Goal: Information Seeking & Learning: Find specific fact

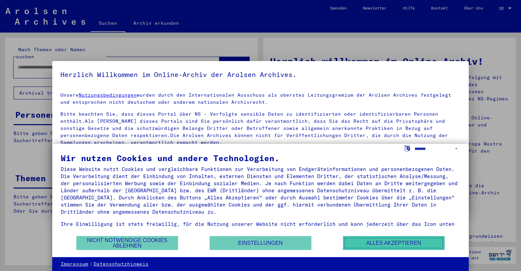
click at [379, 242] on button "Alles akzeptieren" at bounding box center [394, 243] width 102 height 14
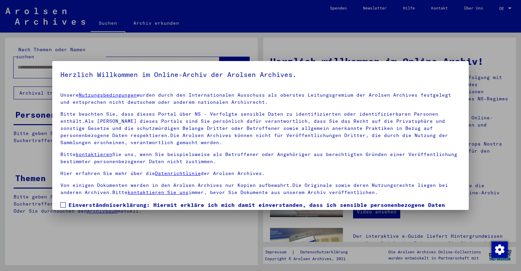
scroll to position [47, 0]
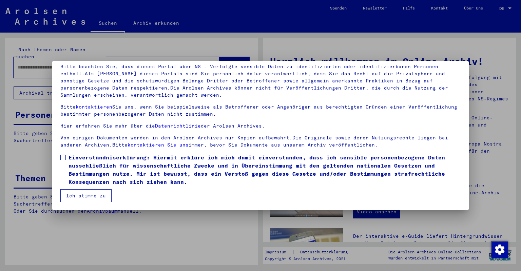
click at [78, 192] on button "Ich stimme zu" at bounding box center [85, 195] width 51 height 13
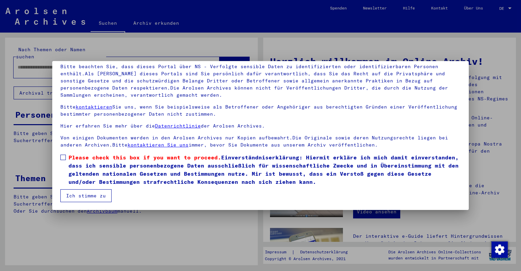
click at [64, 157] on span at bounding box center [62, 157] width 5 height 5
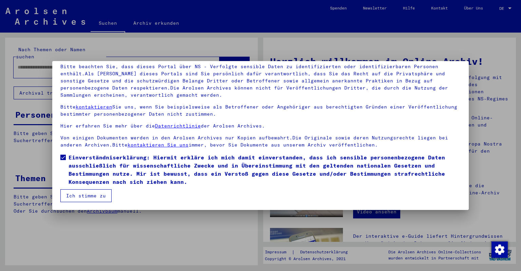
click at [79, 189] on mat-checkbox "Einverständniserklärung: Hiermit erkläre ich mich damit einverstanden, dass ich…" at bounding box center [260, 171] width 400 height 36
click at [81, 194] on button "Ich stimme zu" at bounding box center [85, 195] width 51 height 13
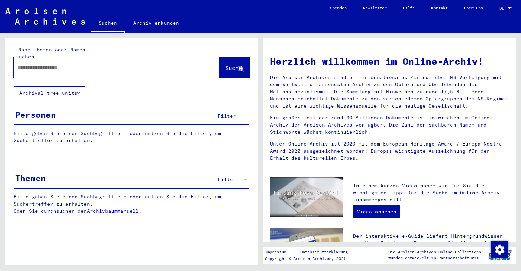
click at [58, 64] on input "text" at bounding box center [108, 67] width 181 height 7
type input "******"
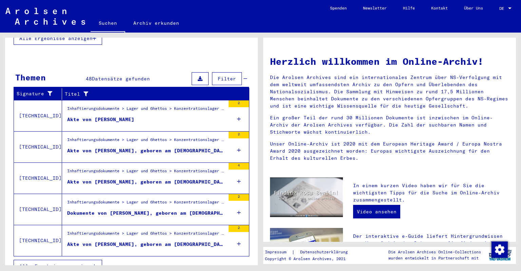
scroll to position [201, 0]
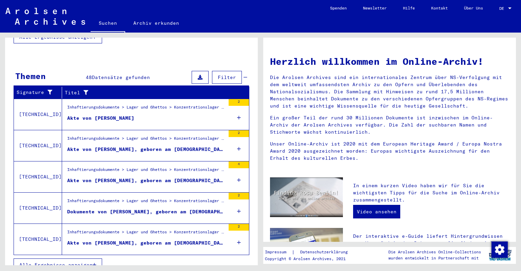
click at [78, 258] on button "Alle Ergebnisse anzeigen" at bounding box center [58, 264] width 88 height 13
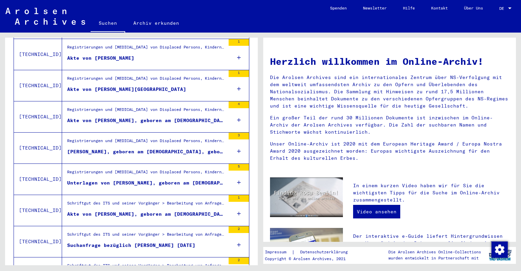
scroll to position [720, 0]
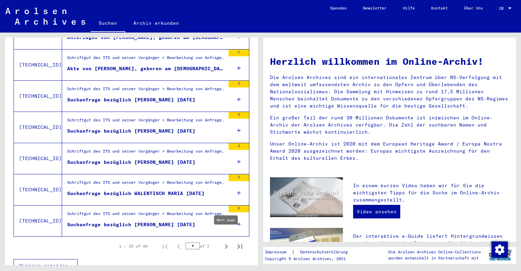
click at [226, 244] on icon "Next page" at bounding box center [226, 246] width 3 height 5
type input "*"
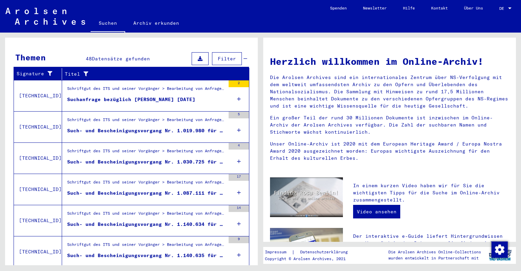
scroll to position [0, 0]
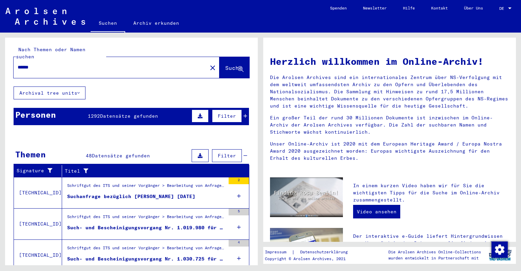
drag, startPoint x: 65, startPoint y: 60, endPoint x: 1, endPoint y: 57, distance: 64.1
click at [18, 64] on input "******" at bounding box center [108, 67] width 181 height 7
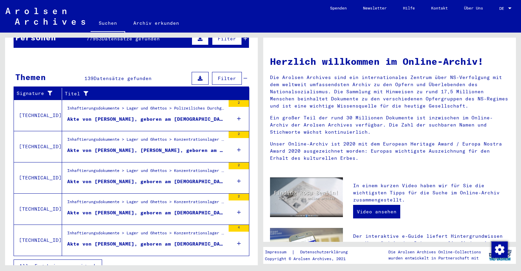
scroll to position [79, 0]
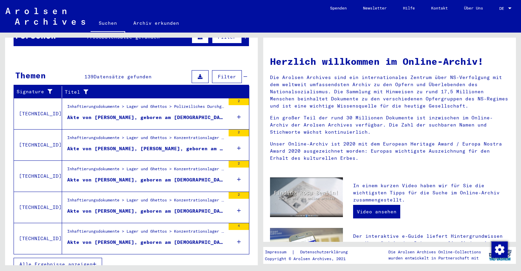
click at [67, 261] on span "Alle Ergebnisse anzeigen" at bounding box center [55, 264] width 73 height 6
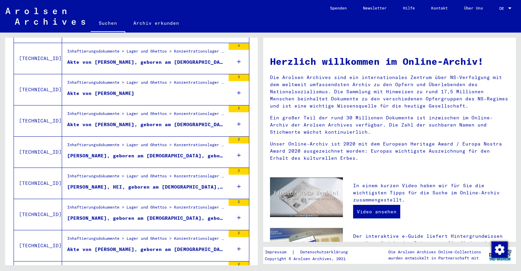
scroll to position [304, 0]
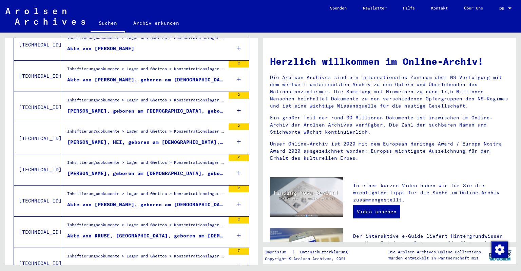
click at [239, 163] on icon at bounding box center [239, 173] width 4 height 24
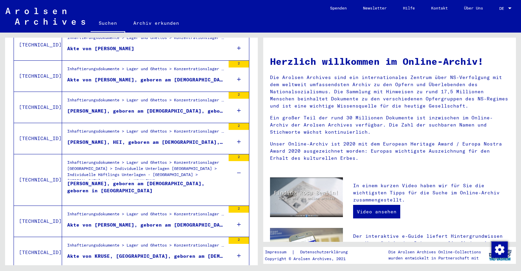
click at [238, 154] on div "2" at bounding box center [238, 157] width 20 height 7
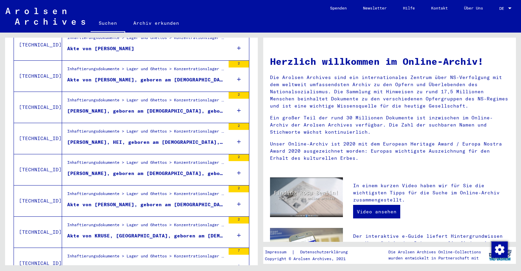
click at [238, 154] on div "2" at bounding box center [238, 157] width 20 height 7
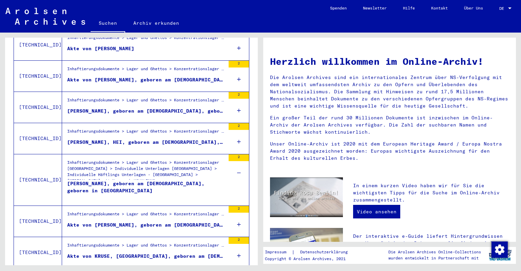
click at [114, 180] on div "[PERSON_NAME], geboren am [DEMOGRAPHIC_DATA], geboren in [GEOGRAPHIC_DATA]" at bounding box center [146, 190] width 158 height 20
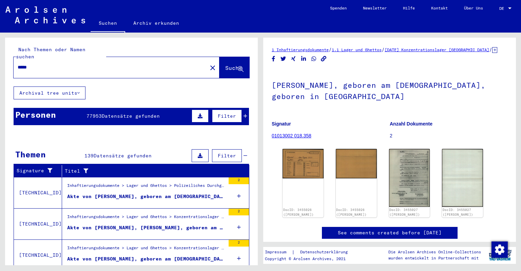
click at [44, 64] on div "*****" at bounding box center [108, 67] width 189 height 15
click at [39, 64] on div "*****" at bounding box center [108, 67] width 189 height 15
click at [36, 64] on input "*****" at bounding box center [110, 67] width 185 height 7
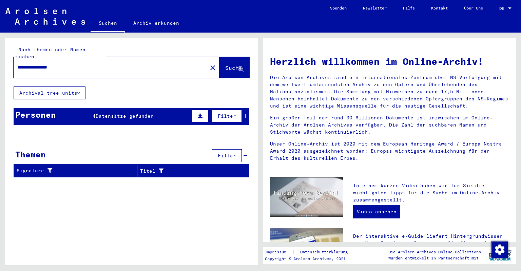
click at [144, 113] on span "Datensätze gefunden" at bounding box center [125, 116] width 58 height 6
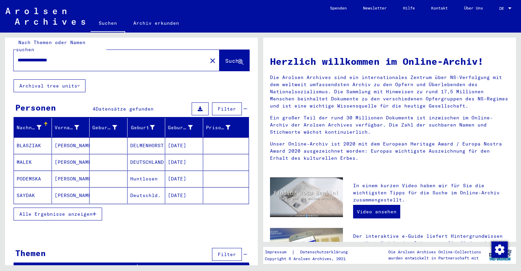
scroll to position [9, 0]
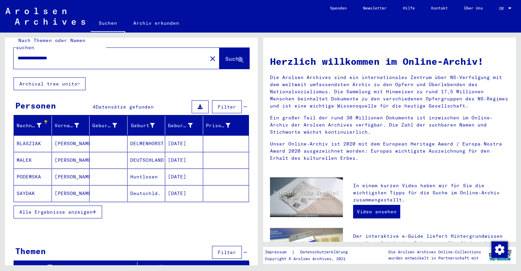
click at [48, 209] on span "Alle Ergebnisse anzeigen" at bounding box center [55, 212] width 73 height 6
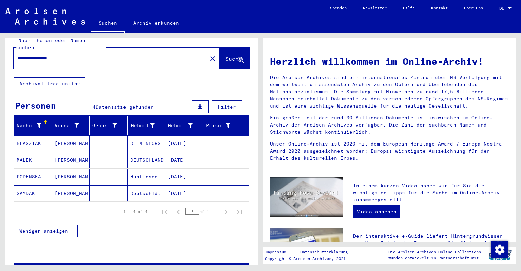
click at [35, 154] on mat-cell "MALEK" at bounding box center [33, 160] width 38 height 16
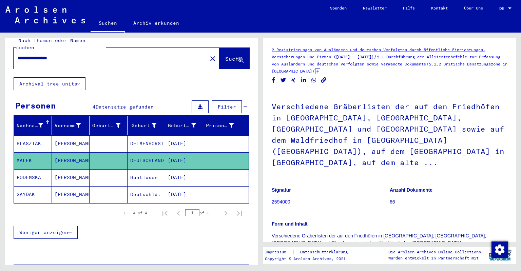
drag, startPoint x: 35, startPoint y: 50, endPoint x: 0, endPoint y: 49, distance: 34.9
click at [18, 55] on input "**********" at bounding box center [110, 58] width 185 height 7
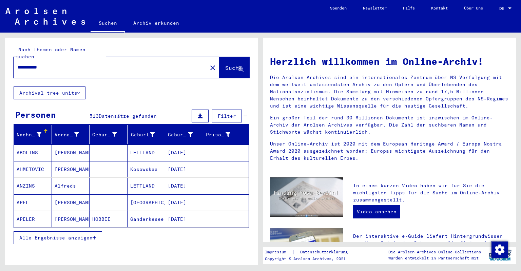
scroll to position [102, 0]
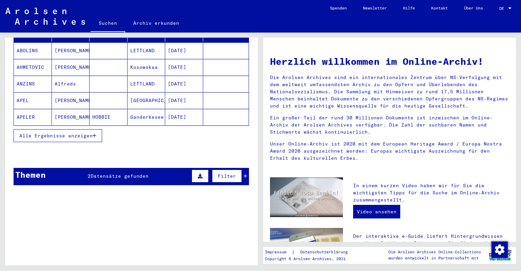
click at [120, 173] on span "Datensätze gefunden" at bounding box center [119, 176] width 58 height 6
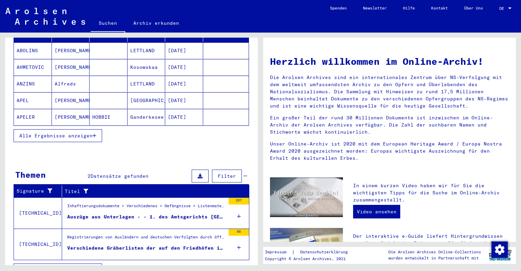
scroll to position [107, 0]
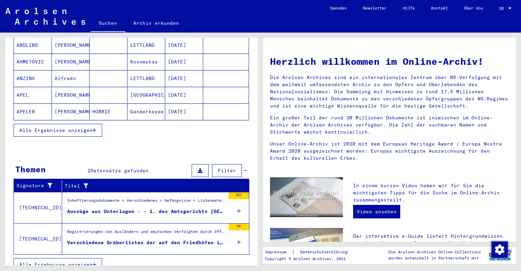
click at [241, 200] on div "257" at bounding box center [238, 207] width 20 height 31
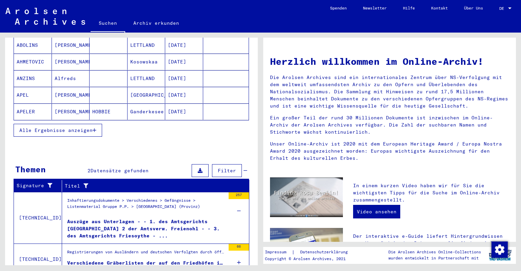
click at [163, 218] on div "Auszüge aus Unterlagen - - 1. des Amtsgerichts [GEOGRAPHIC_DATA] 2 der Amtsverw…" at bounding box center [146, 228] width 158 height 20
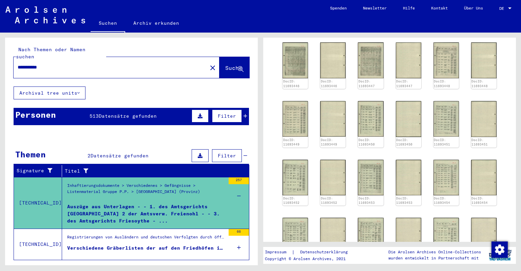
drag, startPoint x: 65, startPoint y: 62, endPoint x: 0, endPoint y: 72, distance: 65.5
click at [18, 71] on input "**********" at bounding box center [110, 67] width 185 height 7
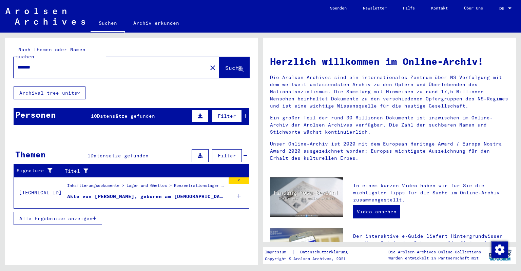
click at [151, 193] on div "Akte von [PERSON_NAME], geboren am [DEMOGRAPHIC_DATA], geboren in [GEOGRAPHIC_D…" at bounding box center [146, 196] width 158 height 7
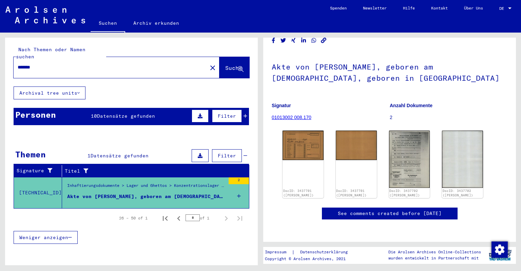
scroll to position [15, 0]
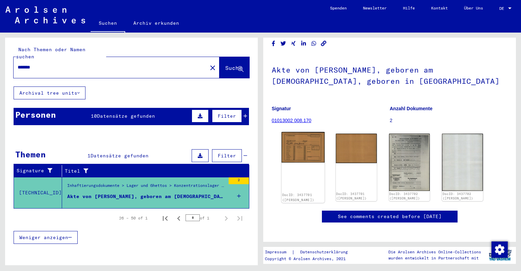
click at [306, 149] on img at bounding box center [302, 147] width 43 height 31
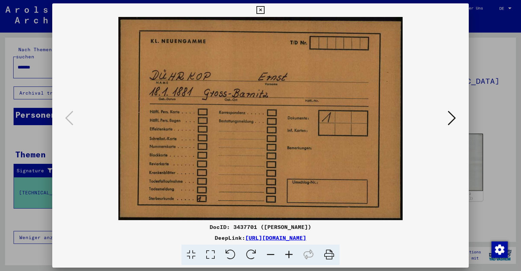
click at [264, 10] on icon at bounding box center [260, 10] width 8 height 8
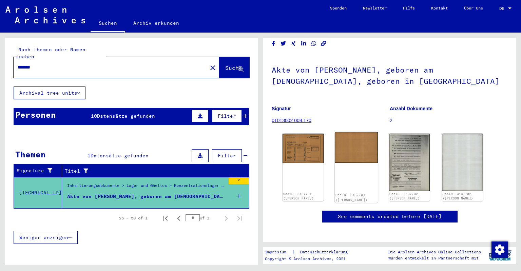
click at [371, 159] on img at bounding box center [356, 147] width 43 height 31
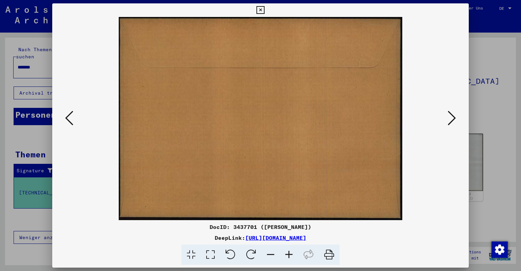
click at [264, 8] on icon at bounding box center [260, 10] width 8 height 8
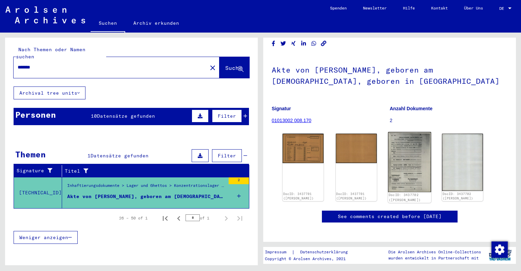
click at [407, 167] on img at bounding box center [408, 162] width 43 height 60
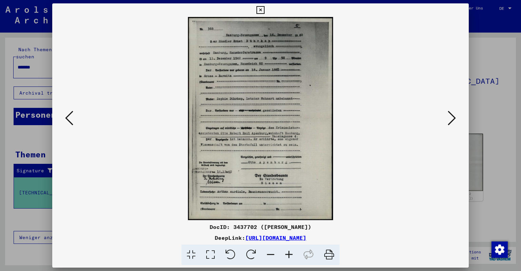
click at [264, 9] on icon at bounding box center [260, 10] width 8 height 8
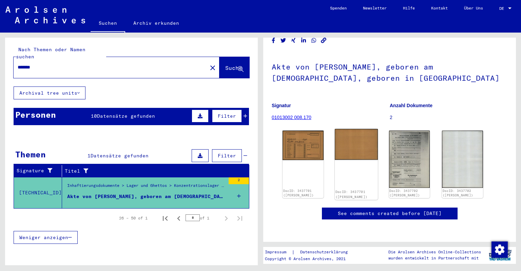
scroll to position [53, 0]
drag, startPoint x: 50, startPoint y: 60, endPoint x: 5, endPoint y: 60, distance: 45.1
click at [18, 64] on input "*******" at bounding box center [110, 67] width 185 height 7
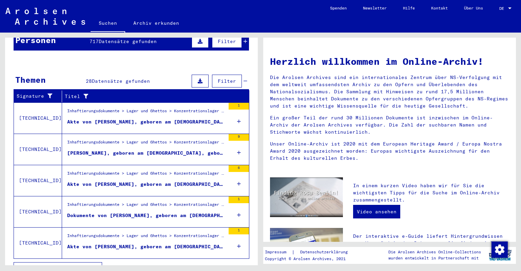
scroll to position [79, 0]
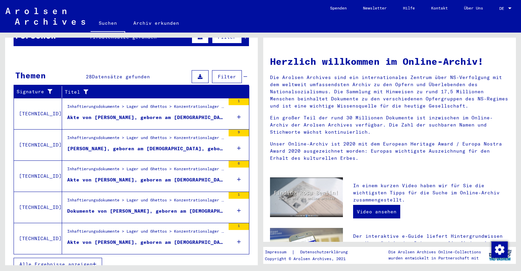
click at [78, 261] on span "Alle Ergebnisse anzeigen" at bounding box center [55, 264] width 73 height 6
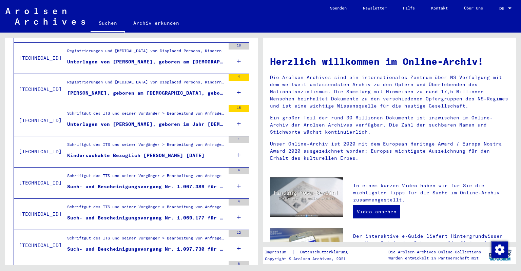
scroll to position [453, 0]
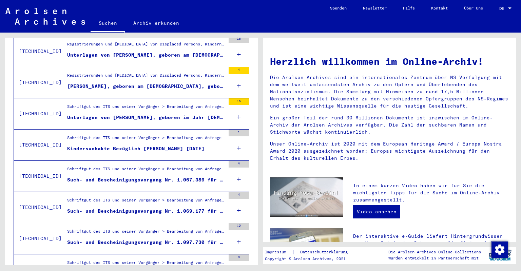
click at [149, 197] on div "Schriftgut des ITS und seiner Vorgänger > Bearbeitung von Anfragen > Fallbezoge…" at bounding box center [146, 201] width 158 height 9
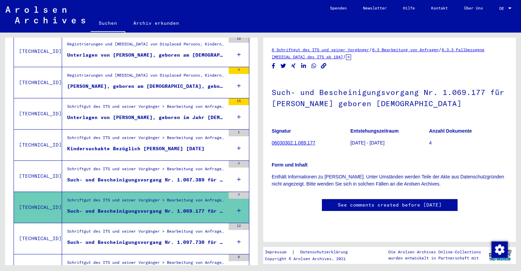
click at [145, 228] on div "Schriftgut des ITS und seiner Vorgänger > Bearbeitung von Anfragen > Fallbezoge…" at bounding box center [146, 232] width 158 height 9
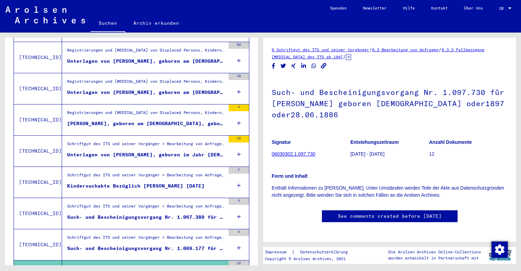
scroll to position [304, 0]
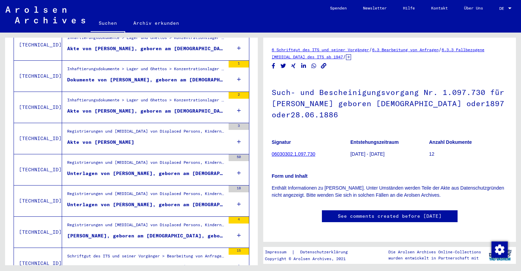
click at [160, 97] on div "Inhaftierungsdokumente > Lager und Ghettos > Konzentrationslager [GEOGRAPHIC_DA…" at bounding box center [146, 101] width 158 height 9
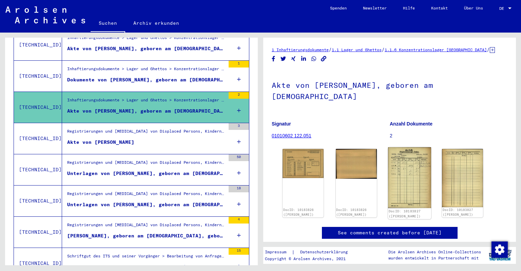
click at [417, 160] on img at bounding box center [408, 177] width 43 height 61
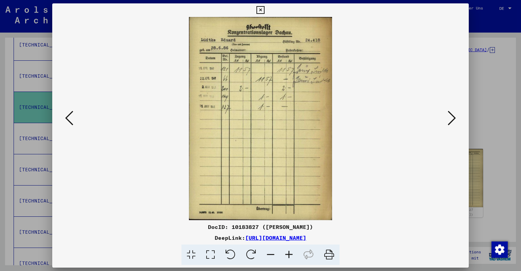
click at [264, 11] on icon at bounding box center [260, 10] width 8 height 8
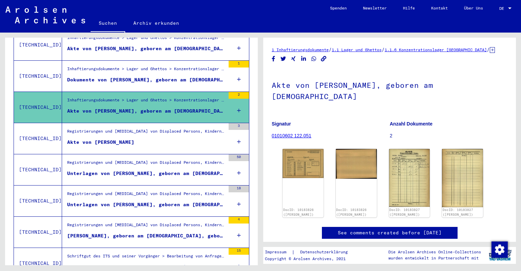
click at [143, 139] on figure "Akte von [PERSON_NAME]" at bounding box center [146, 144] width 158 height 10
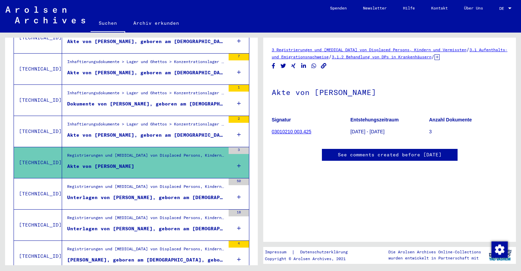
scroll to position [266, 0]
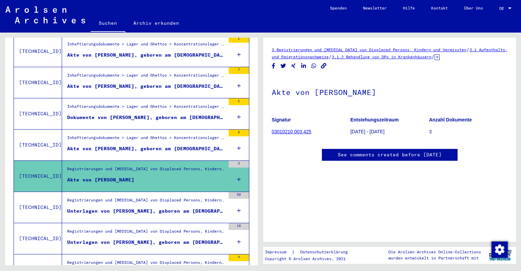
click at [143, 197] on div "Registrierungen und [MEDICAL_DATA] von Displaced Persons, Kindern und Vermisste…" at bounding box center [146, 201] width 158 height 9
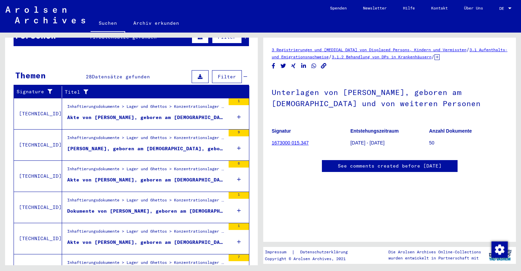
scroll to position [42, 0]
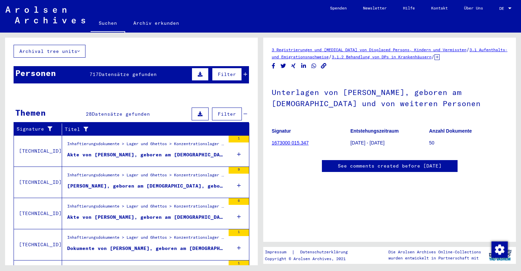
click at [174, 141] on div "Inhaftierungsdokumente > Lager und Ghettos > Konzentrationslager Mittelbau ([GE…" at bounding box center [146, 145] width 158 height 9
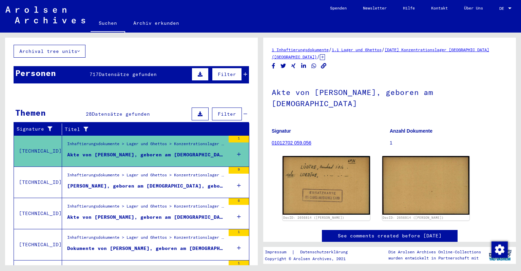
click at [168, 172] on div "Inhaftierungsdokumente > Lager und Ghettos > Konzentrationslager [GEOGRAPHIC_DA…" at bounding box center [146, 176] width 158 height 9
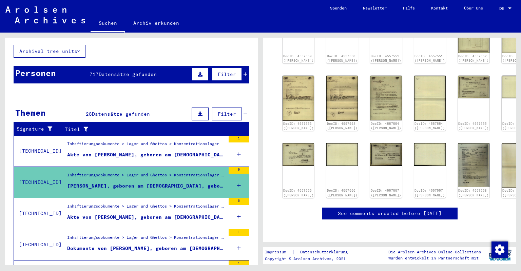
scroll to position [149, 0]
click at [457, 160] on img at bounding box center [473, 165] width 33 height 46
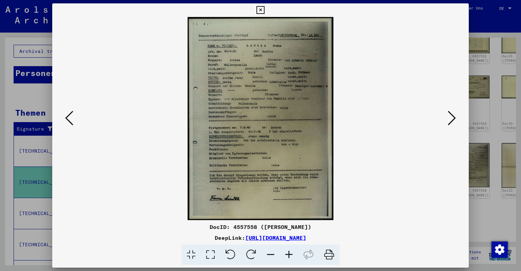
click at [264, 11] on icon at bounding box center [260, 10] width 8 height 8
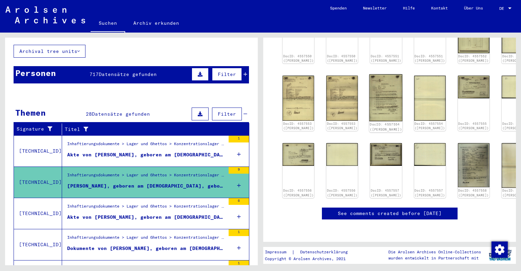
click at [369, 98] on img at bounding box center [385, 97] width 33 height 47
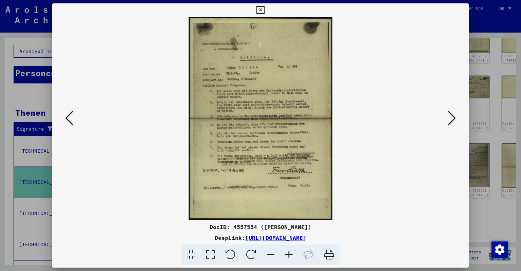
click at [264, 8] on icon at bounding box center [260, 10] width 8 height 8
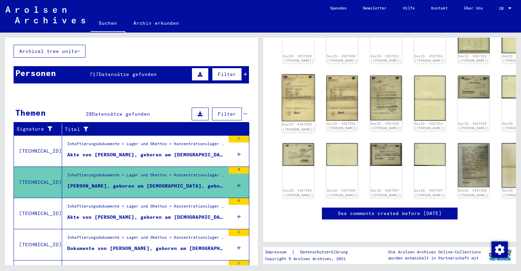
click at [287, 91] on img at bounding box center [298, 97] width 33 height 47
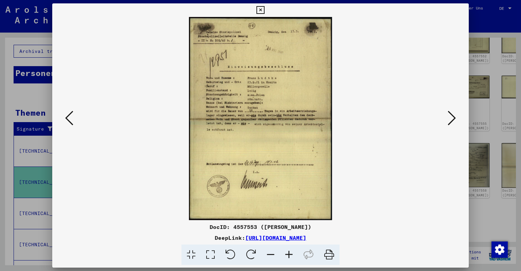
click at [264, 7] on icon at bounding box center [260, 10] width 8 height 8
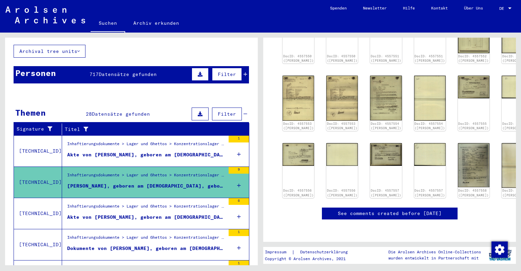
scroll to position [79, 0]
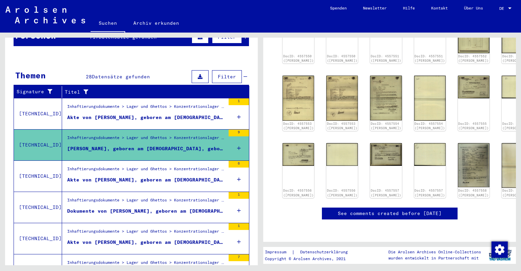
click at [158, 167] on figure "Inhaftierungsdokumente > Lager und Ghettos > Konzentrationslager [GEOGRAPHIC_DA…" at bounding box center [146, 171] width 158 height 10
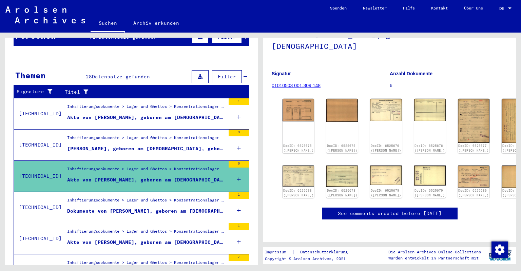
scroll to position [75, 0]
click at [457, 164] on img at bounding box center [473, 175] width 33 height 23
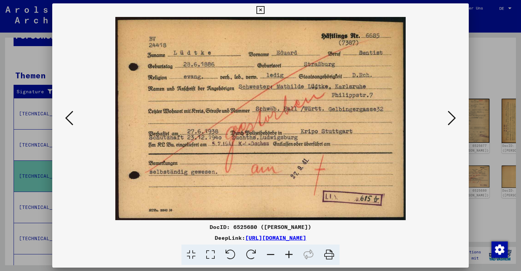
click at [264, 7] on icon at bounding box center [260, 10] width 8 height 8
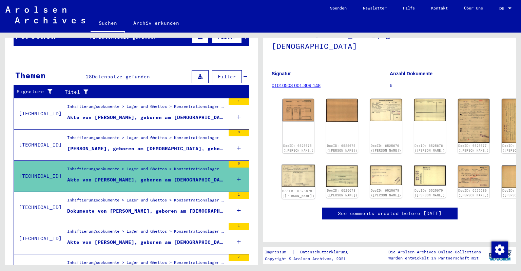
click at [299, 164] on img at bounding box center [298, 175] width 33 height 22
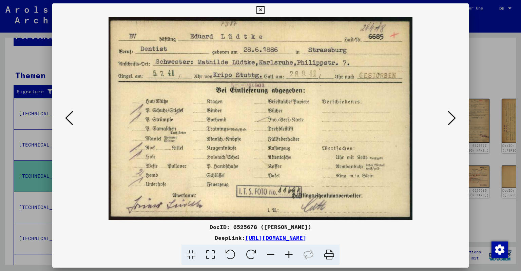
click at [264, 9] on icon at bounding box center [260, 10] width 8 height 8
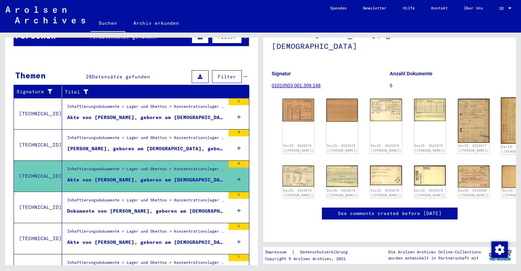
click at [501, 97] on img at bounding box center [517, 120] width 33 height 46
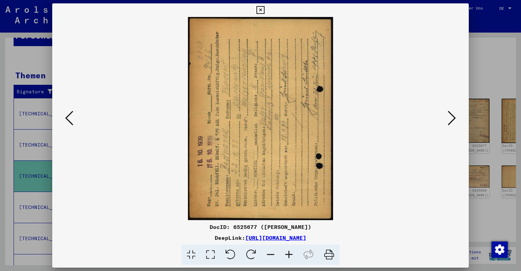
click at [264, 9] on icon at bounding box center [260, 10] width 8 height 8
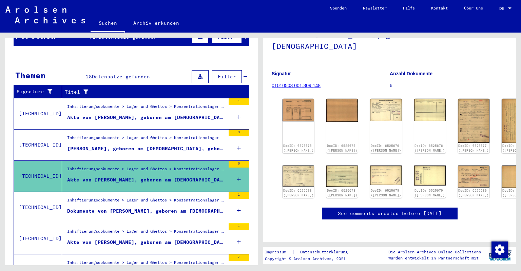
click at [167, 228] on div "Inhaftierungsdokumente > Lager und Ghettos > Konzentrationslager [GEOGRAPHIC_DA…" at bounding box center [146, 232] width 158 height 9
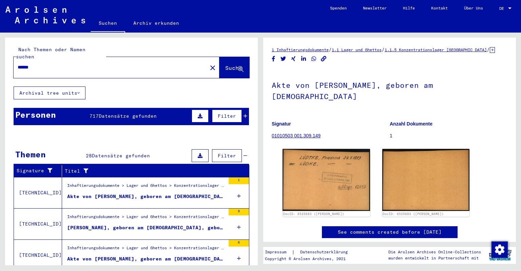
click at [121, 113] on span "Datensätze gefunden" at bounding box center [128, 116] width 58 height 6
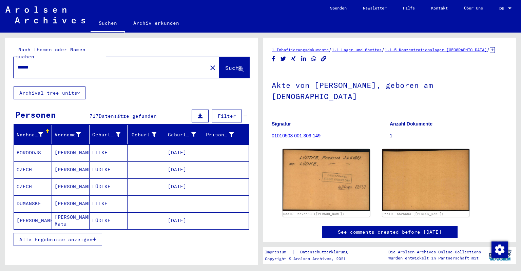
click at [85, 234] on button "Alle Ergebnisse anzeigen" at bounding box center [58, 239] width 88 height 13
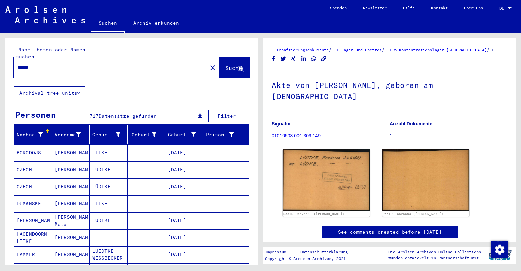
drag, startPoint x: 83, startPoint y: 60, endPoint x: 0, endPoint y: 58, distance: 83.1
click at [18, 64] on input "******" at bounding box center [110, 67] width 185 height 7
type input "*****"
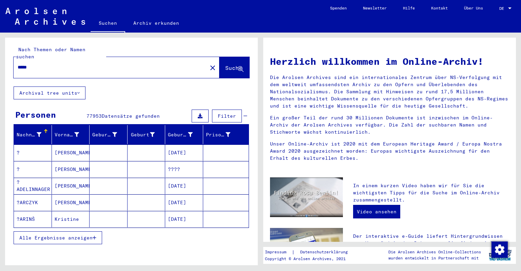
scroll to position [75, 0]
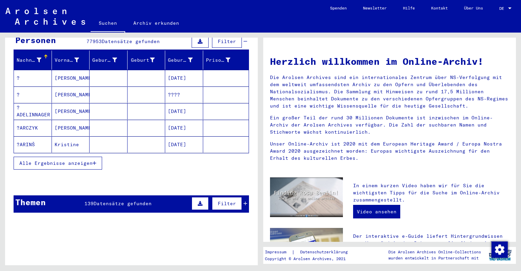
click at [78, 160] on span "Alle Ergebnisse anzeigen" at bounding box center [55, 163] width 73 height 6
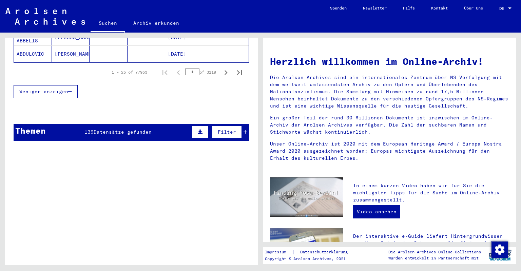
scroll to position [524, 0]
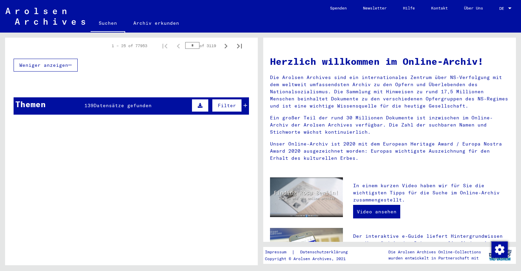
click at [120, 101] on div "Themen 139 Datensätze gefunden Filter" at bounding box center [131, 105] width 235 height 17
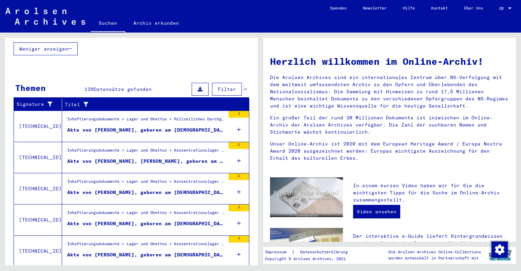
scroll to position [550, 0]
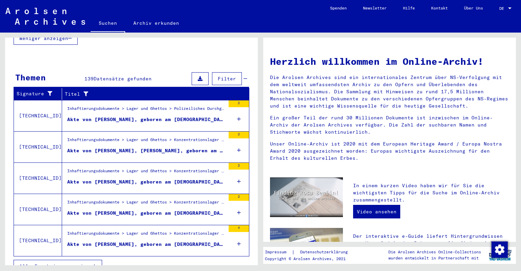
click at [147, 168] on div "Inhaftierungsdokumente > Lager und Ghettos > Konzentrationslager [GEOGRAPHIC_DA…" at bounding box center [146, 172] width 158 height 9
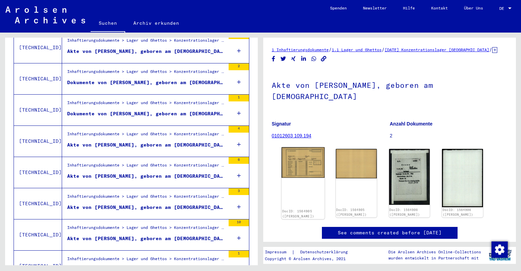
click at [305, 165] on img at bounding box center [302, 162] width 43 height 31
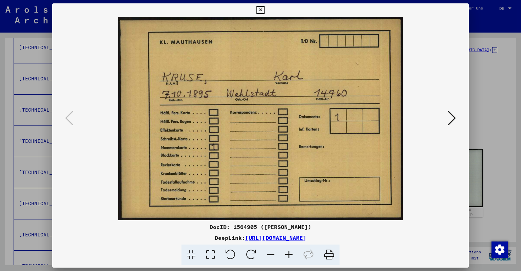
click at [264, 9] on icon at bounding box center [260, 10] width 8 height 8
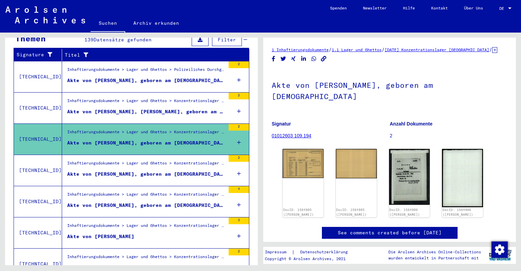
scroll to position [176, 0]
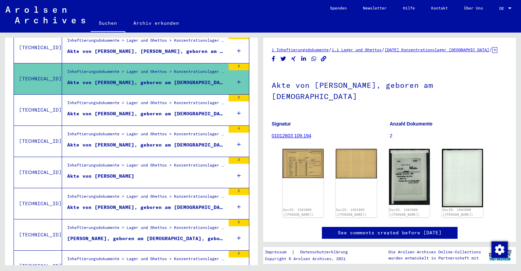
click at [151, 110] on div "Akte von [PERSON_NAME], geboren am [DEMOGRAPHIC_DATA]" at bounding box center [146, 113] width 158 height 7
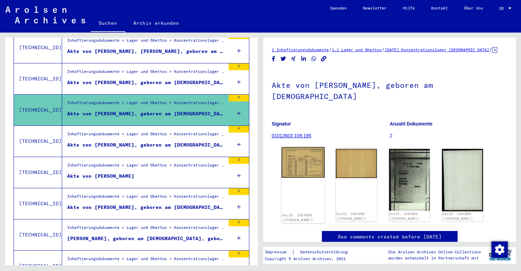
click at [305, 175] on div "DocID: 1564908 ([PERSON_NAME])" at bounding box center [302, 185] width 43 height 76
click at [299, 163] on img at bounding box center [302, 162] width 43 height 31
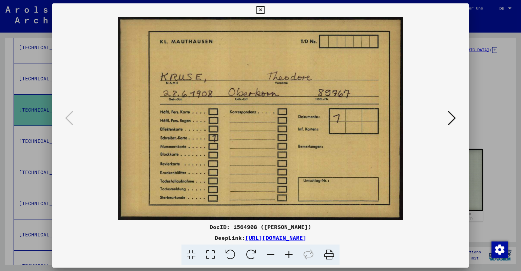
click at [264, 7] on icon at bounding box center [260, 10] width 8 height 8
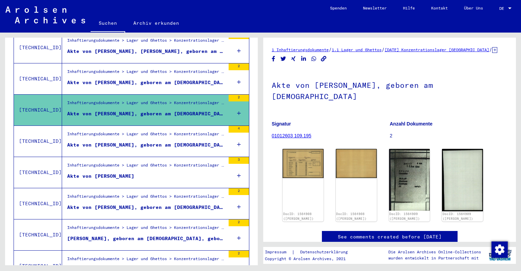
click at [165, 141] on div "Akte von [PERSON_NAME], geboren am [DEMOGRAPHIC_DATA], geboren in [GEOGRAPHIC_D…" at bounding box center [146, 144] width 158 height 7
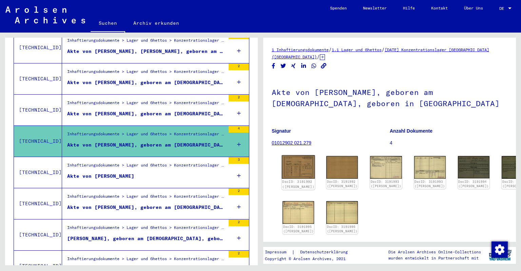
click at [306, 168] on img at bounding box center [298, 167] width 33 height 24
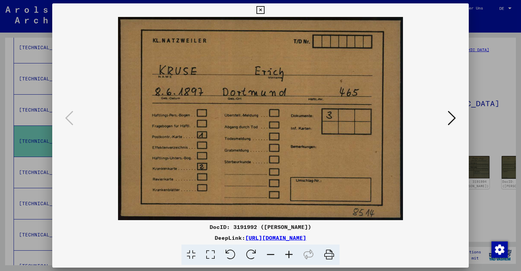
click at [264, 7] on icon at bounding box center [260, 10] width 8 height 8
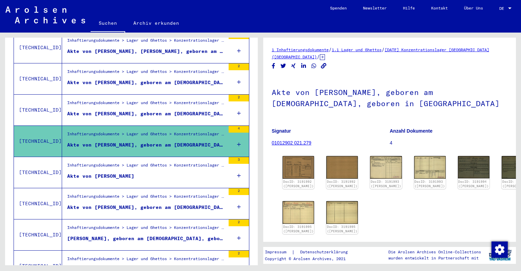
click at [138, 173] on figure "Akte von [PERSON_NAME]" at bounding box center [146, 178] width 158 height 10
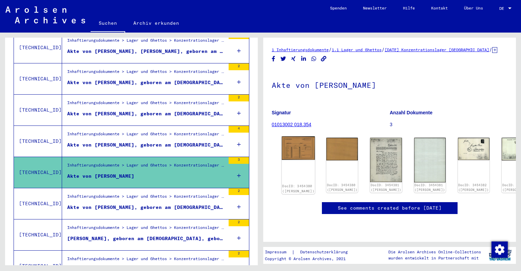
click at [303, 151] on img at bounding box center [298, 148] width 33 height 24
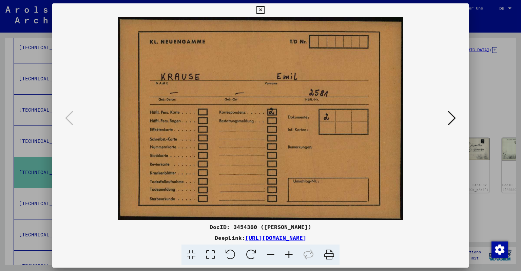
click at [264, 10] on icon at bounding box center [260, 10] width 8 height 8
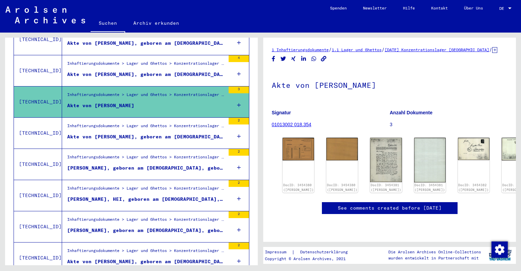
scroll to position [251, 0]
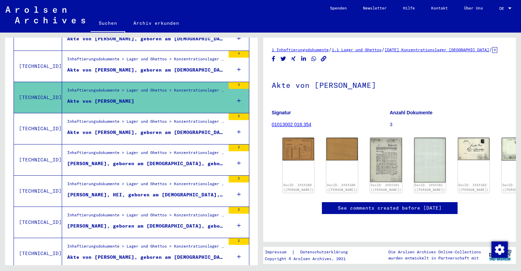
click at [125, 149] on div "Inhaftierungsdokumente > Lager und Ghettos > Konzentrationslager [GEOGRAPHIC_DA…" at bounding box center [146, 153] width 158 height 9
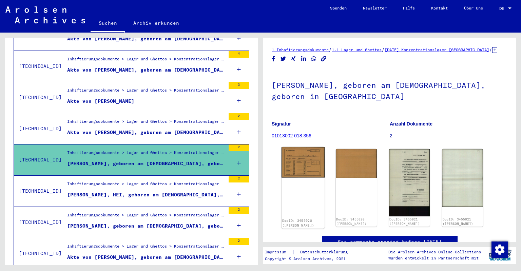
click at [320, 186] on div "DocID: 3455020 ([PERSON_NAME])" at bounding box center [302, 187] width 43 height 81
click at [315, 173] on img at bounding box center [302, 162] width 43 height 31
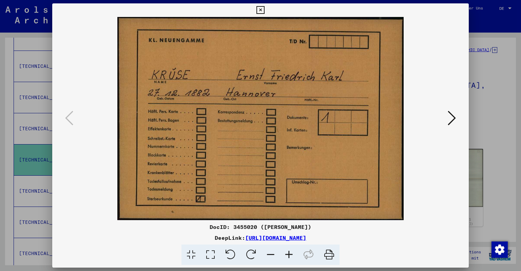
click at [264, 11] on icon at bounding box center [260, 10] width 8 height 8
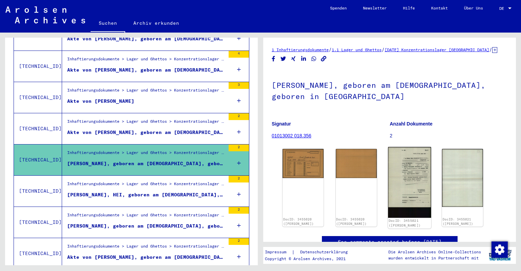
click at [416, 182] on img at bounding box center [408, 182] width 43 height 71
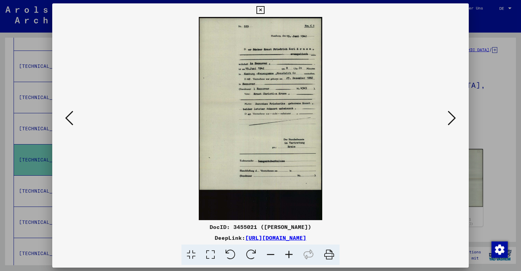
click at [264, 11] on icon at bounding box center [260, 10] width 8 height 8
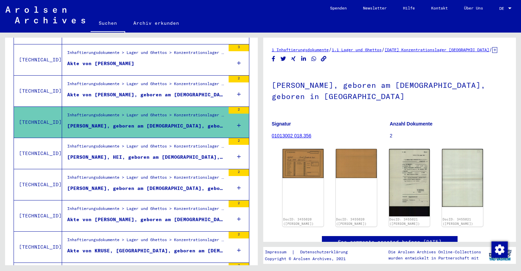
scroll to position [326, 0]
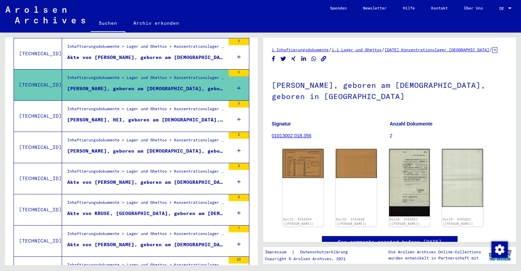
click at [147, 116] on div "[PERSON_NAME], HEI, geboren am [DEMOGRAPHIC_DATA], geboren in [GEOGRAPHIC_DATA]" at bounding box center [146, 119] width 158 height 7
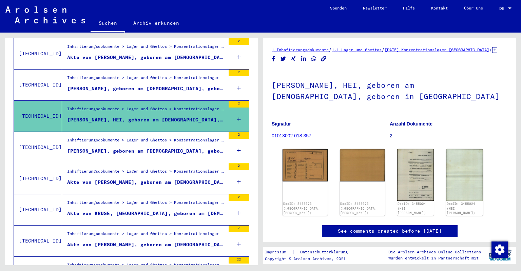
click at [99, 138] on figure "Inhaftierungsdokumente > Lager und Ghettos > Konzentrationslager [GEOGRAPHIC_DA…" at bounding box center [146, 142] width 158 height 10
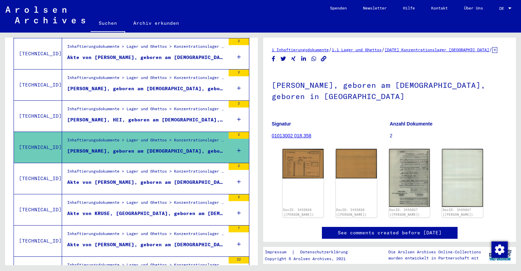
click at [120, 179] on div "Akte von [PERSON_NAME], geboren am [DEMOGRAPHIC_DATA]" at bounding box center [146, 182] width 158 height 7
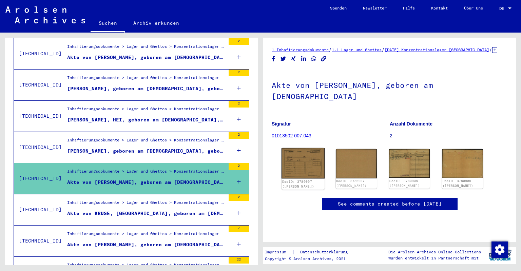
click at [303, 158] on img at bounding box center [302, 163] width 43 height 31
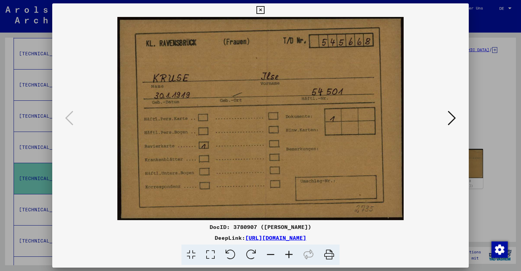
click at [264, 7] on icon at bounding box center [260, 10] width 8 height 8
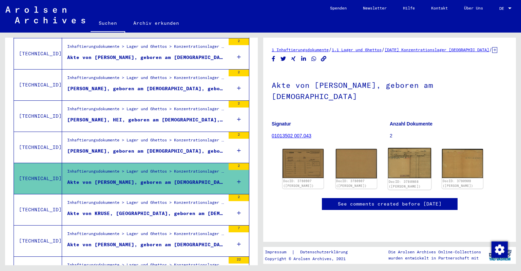
click at [410, 158] on img at bounding box center [408, 163] width 43 height 30
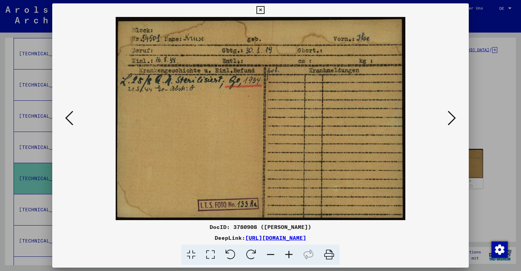
click at [264, 10] on icon at bounding box center [260, 10] width 8 height 8
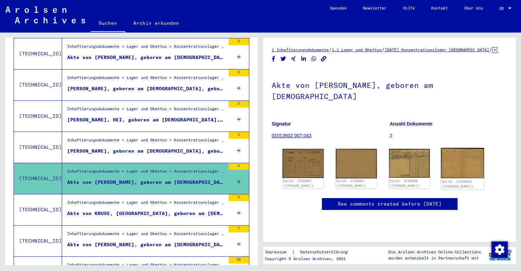
click at [458, 160] on img at bounding box center [462, 163] width 43 height 31
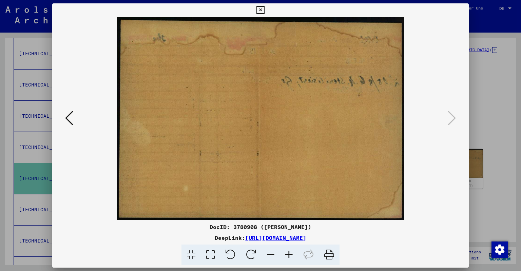
click at [264, 8] on icon at bounding box center [260, 10] width 8 height 8
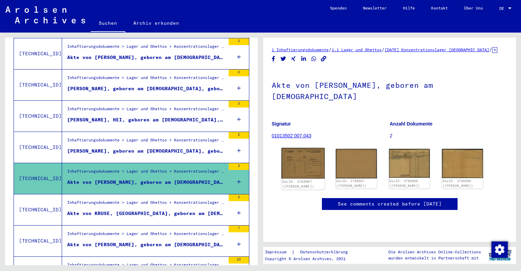
click at [304, 173] on img at bounding box center [302, 163] width 43 height 31
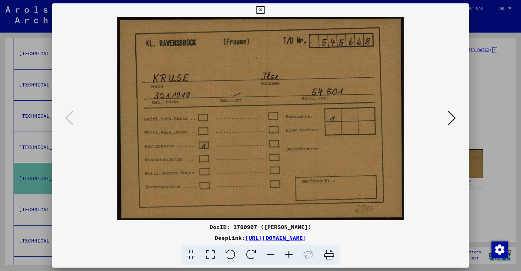
click at [264, 9] on icon at bounding box center [260, 10] width 8 height 8
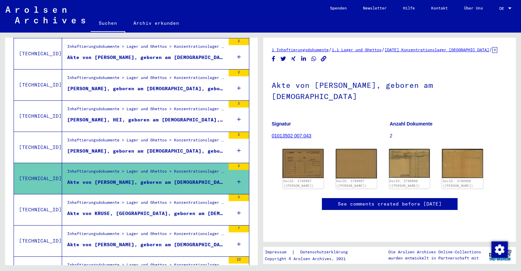
click at [142, 199] on div "Inhaftierungsdokumente > Lager und Ghettos > Konzentrationslager [GEOGRAPHIC_DA…" at bounding box center [146, 203] width 158 height 9
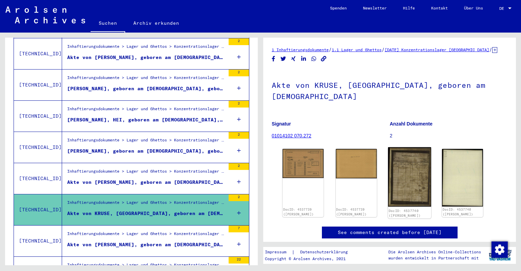
click at [406, 153] on img at bounding box center [408, 176] width 43 height 59
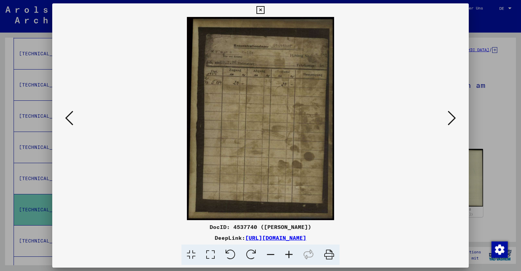
click at [264, 9] on icon at bounding box center [260, 10] width 8 height 8
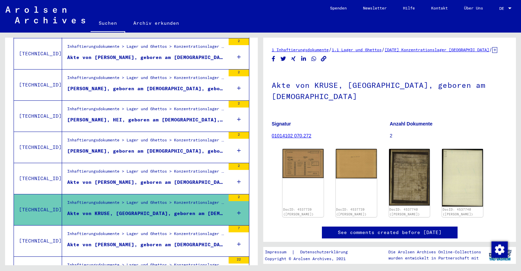
click at [277, 174] on div "DocID: 4537739 ([PERSON_NAME]) DocID: 4537739 ([PERSON_NAME]) DocID: 4537740 ([…" at bounding box center [389, 182] width 236 height 73
click at [297, 173] on div "DocID: 4537739 ([PERSON_NAME])" at bounding box center [302, 182] width 43 height 71
click at [293, 148] on img at bounding box center [302, 162] width 43 height 31
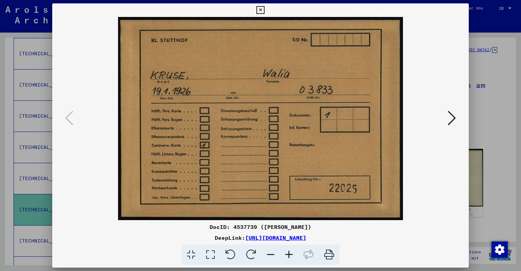
click at [264, 9] on icon at bounding box center [260, 10] width 8 height 8
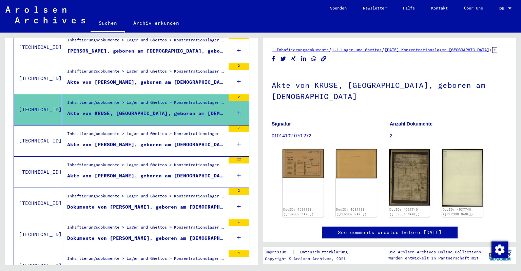
scroll to position [438, 0]
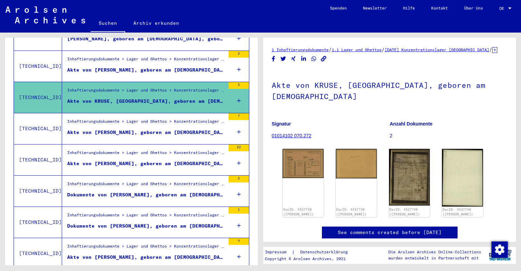
click at [124, 129] on div "Akte von [PERSON_NAME], geboren am [DEMOGRAPHIC_DATA]" at bounding box center [146, 132] width 158 height 7
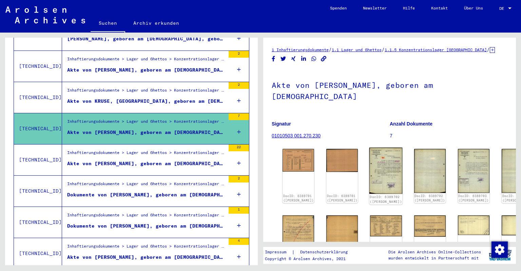
click at [382, 150] on img at bounding box center [385, 170] width 33 height 46
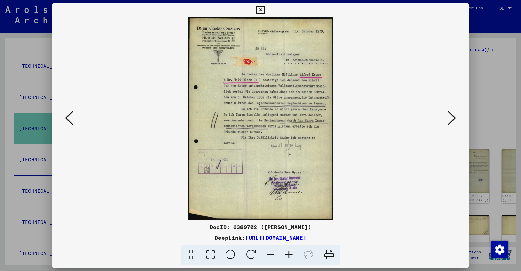
click at [264, 7] on icon at bounding box center [260, 10] width 8 height 8
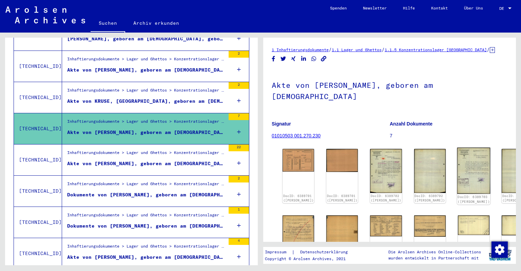
click at [457, 151] on img at bounding box center [473, 170] width 33 height 46
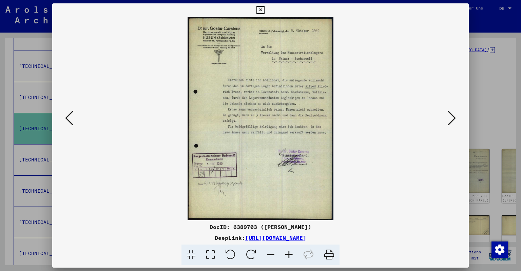
click at [264, 10] on icon at bounding box center [260, 10] width 8 height 8
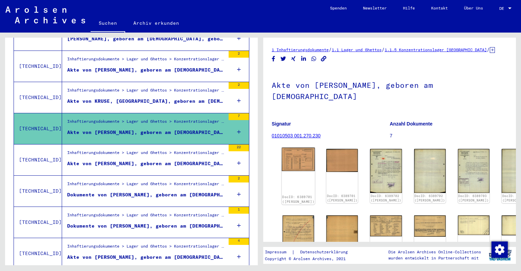
click at [293, 157] on div "DocID: 6389701 ([PERSON_NAME])" at bounding box center [298, 175] width 33 height 57
click at [296, 147] on img at bounding box center [298, 159] width 33 height 24
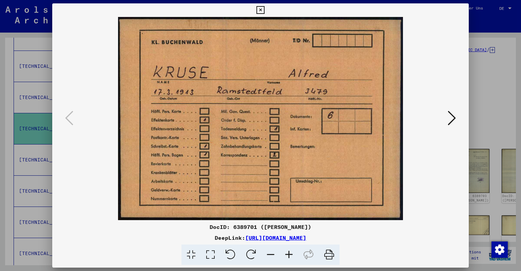
click at [264, 11] on icon at bounding box center [260, 10] width 8 height 8
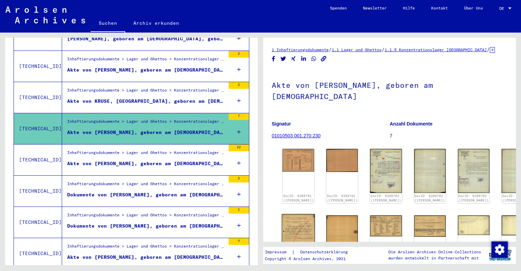
click at [291, 220] on img at bounding box center [298, 237] width 33 height 46
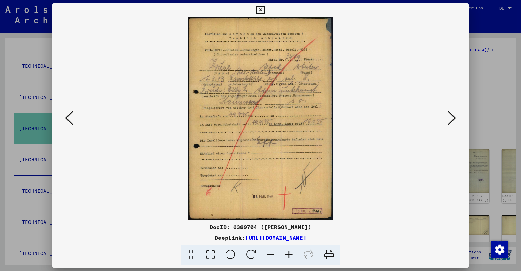
click at [264, 10] on icon at bounding box center [260, 10] width 8 height 8
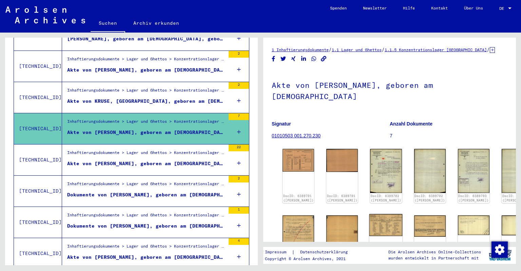
click at [369, 219] on img at bounding box center [385, 225] width 33 height 22
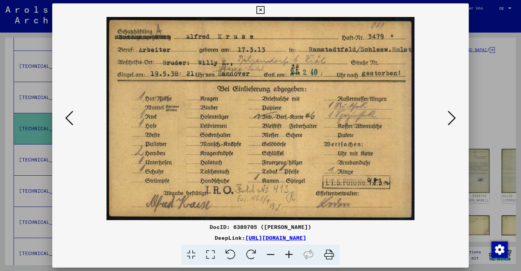
click at [264, 11] on icon at bounding box center [260, 10] width 8 height 8
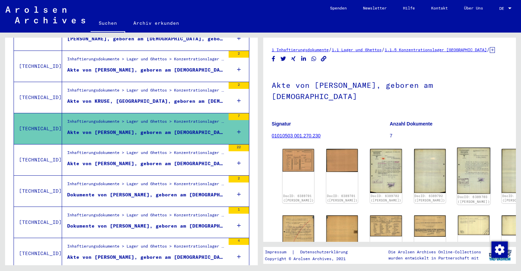
click at [457, 152] on img at bounding box center [473, 170] width 33 height 46
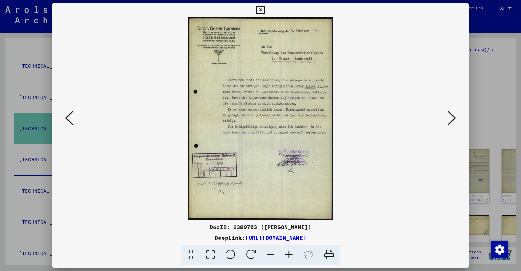
click at [264, 13] on icon at bounding box center [260, 10] width 8 height 8
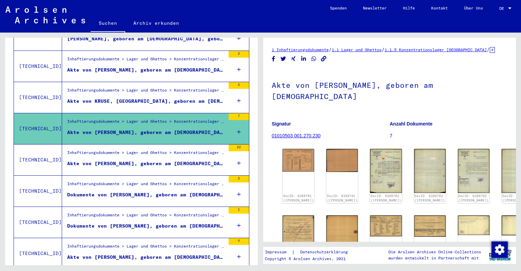
click at [158, 160] on div "Akte von [PERSON_NAME], geboren am [DEMOGRAPHIC_DATA]" at bounding box center [146, 163] width 158 height 7
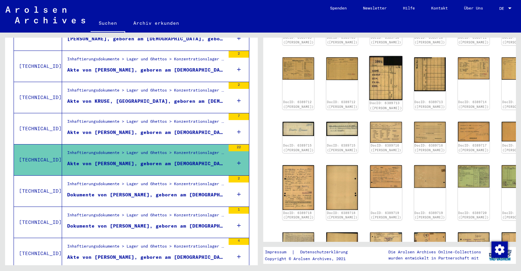
scroll to position [224, 0]
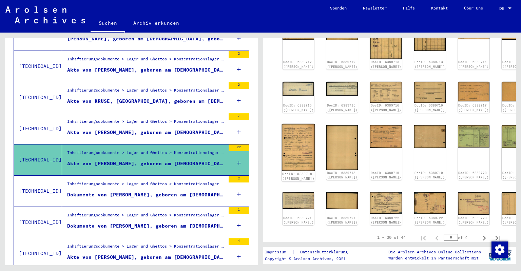
click at [297, 143] on img at bounding box center [298, 147] width 33 height 47
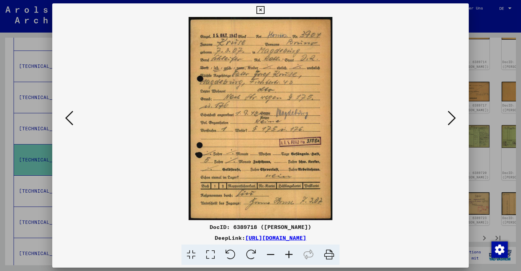
click at [264, 11] on icon at bounding box center [260, 10] width 8 height 8
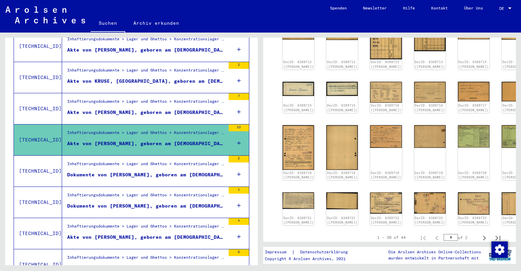
scroll to position [476, 0]
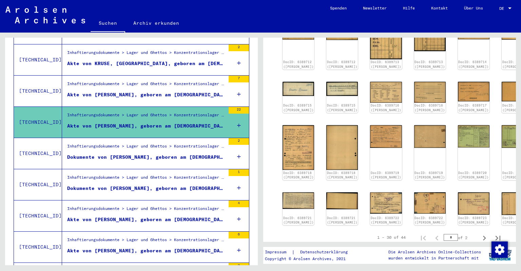
click at [155, 174] on div "Inhaftierungsdokumente > Lager und Ghettos > Konzentrationslager [GEOGRAPHIC_DA…" at bounding box center [146, 178] width 158 height 9
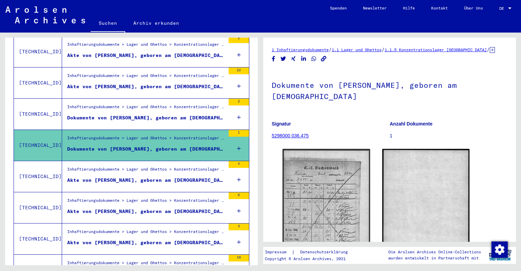
scroll to position [550, 0]
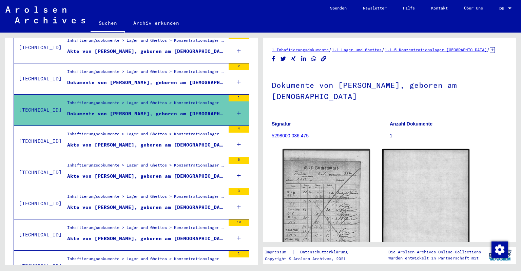
click at [151, 141] on div "Akte von [PERSON_NAME], geboren am [DEMOGRAPHIC_DATA]" at bounding box center [146, 144] width 158 height 7
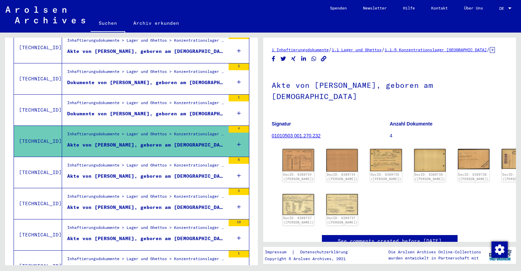
click at [177, 162] on div "Inhaftierungsdokumente > Lager und Ghettos > Konzentrationslager [GEOGRAPHIC_DA…" at bounding box center [146, 166] width 158 height 9
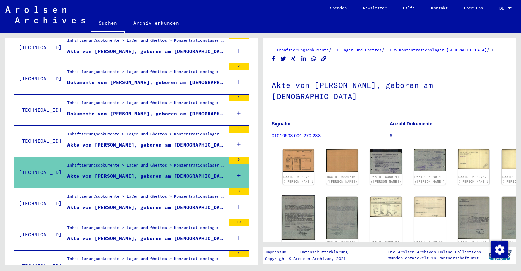
click at [295, 203] on img at bounding box center [298, 217] width 33 height 45
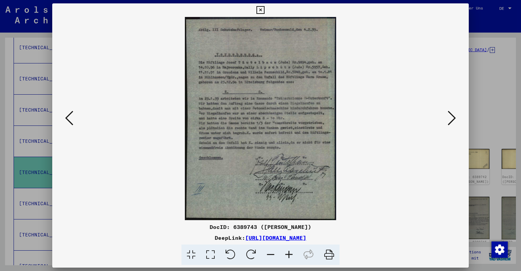
click at [264, 11] on icon at bounding box center [260, 10] width 8 height 8
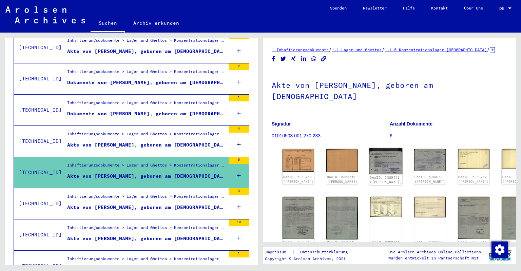
click at [369, 153] on img at bounding box center [385, 161] width 33 height 26
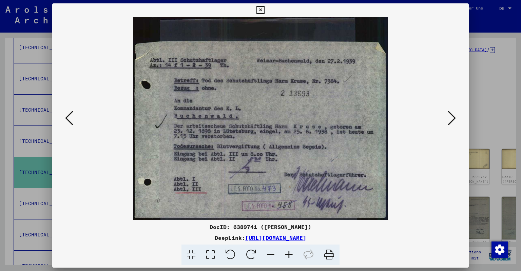
click at [264, 7] on icon at bounding box center [260, 10] width 8 height 8
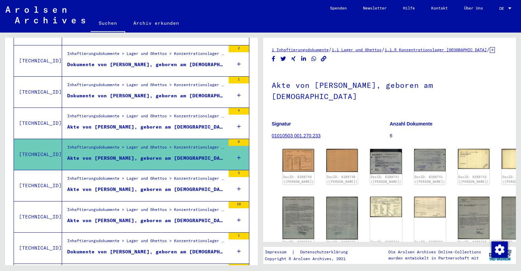
scroll to position [588, 0]
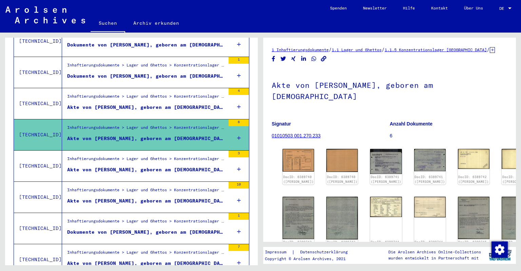
click at [201, 166] on figure "Akte von [PERSON_NAME], geboren am [DEMOGRAPHIC_DATA]" at bounding box center [146, 171] width 158 height 10
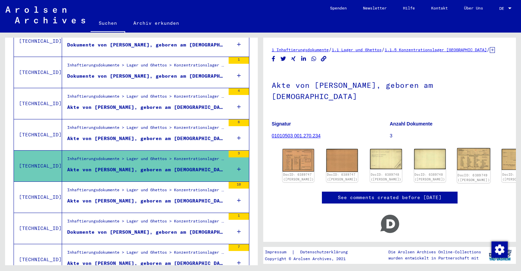
click at [457, 148] on img at bounding box center [473, 159] width 33 height 22
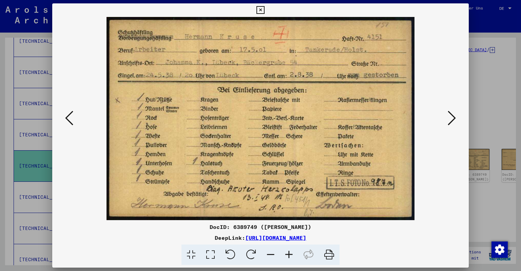
click at [264, 9] on icon at bounding box center [260, 10] width 8 height 8
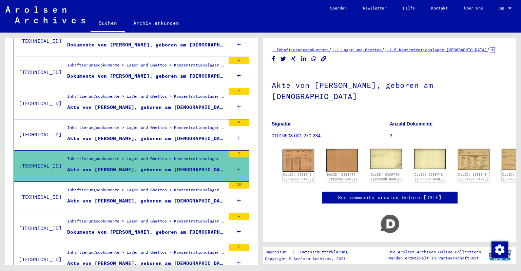
click at [129, 197] on figure "Akte von [PERSON_NAME], geboren am [DEMOGRAPHIC_DATA]" at bounding box center [146, 202] width 158 height 10
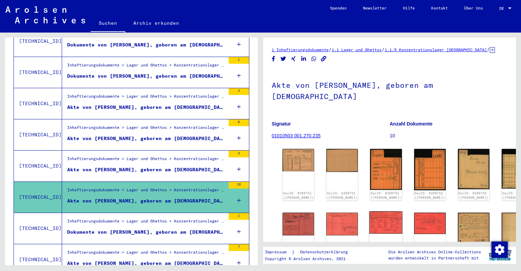
click at [373, 212] on img at bounding box center [385, 222] width 33 height 22
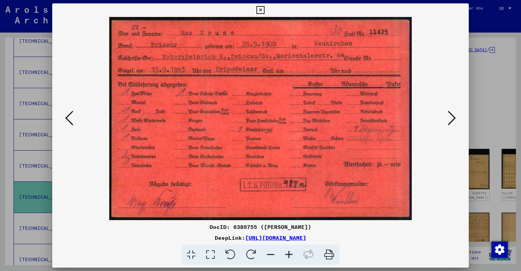
click at [264, 8] on icon at bounding box center [260, 10] width 8 height 8
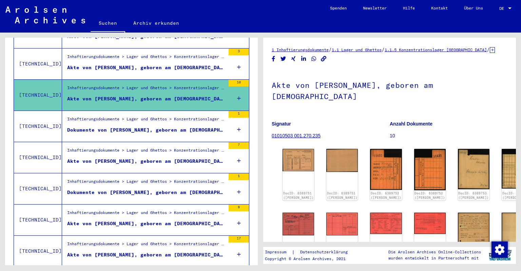
scroll to position [700, 0]
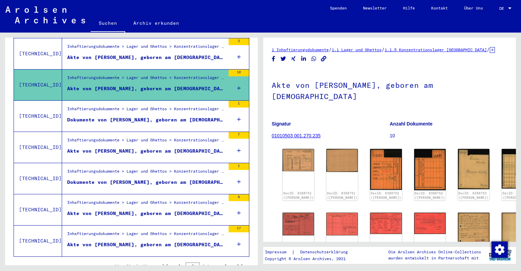
click at [168, 137] on div "Inhaftierungsdokumente > Lager und Ghettos > Konzentrationslager [GEOGRAPHIC_DA…" at bounding box center [146, 141] width 158 height 9
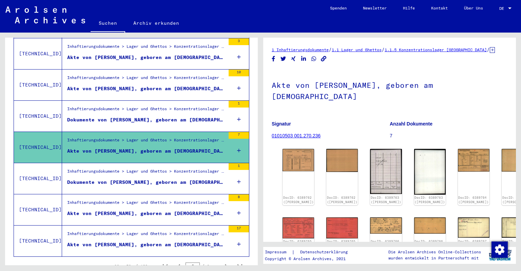
scroll to position [75, 0]
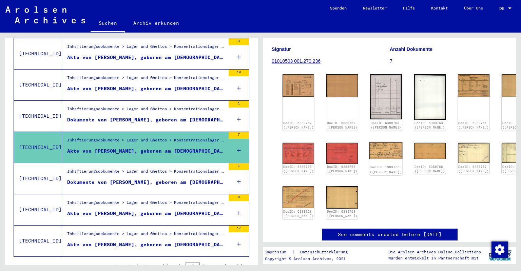
click at [374, 142] on img at bounding box center [385, 150] width 33 height 17
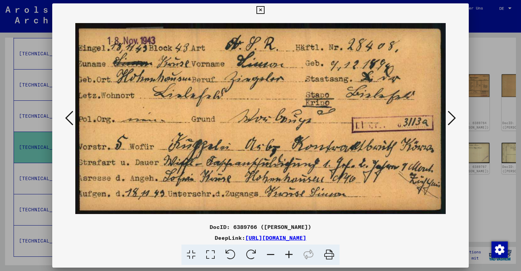
click at [264, 10] on icon at bounding box center [260, 10] width 8 height 8
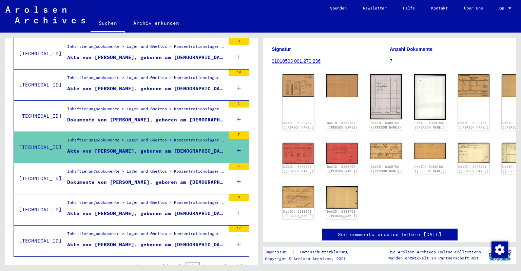
scroll to position [720, 0]
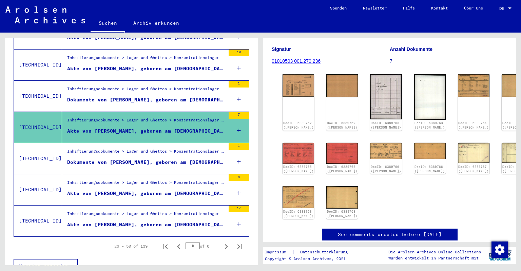
click at [136, 190] on div "Akte von [PERSON_NAME], geboren am [DEMOGRAPHIC_DATA]" at bounding box center [146, 193] width 158 height 7
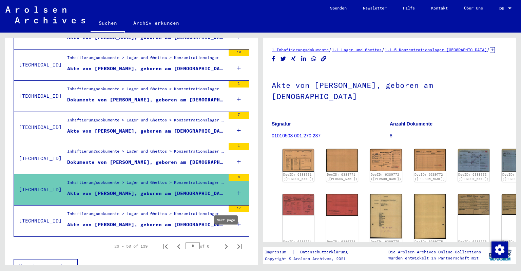
click at [225, 242] on icon "Next page" at bounding box center [225, 246] width 9 height 9
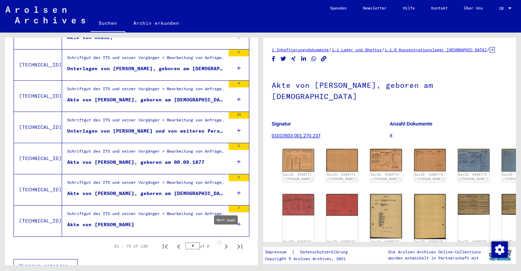
type input "*"
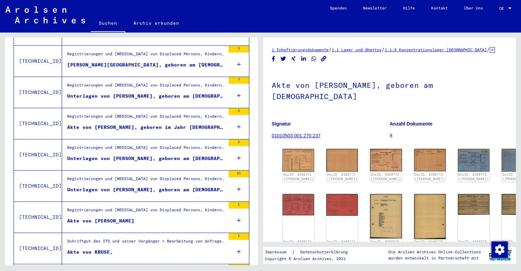
scroll to position [496, 0]
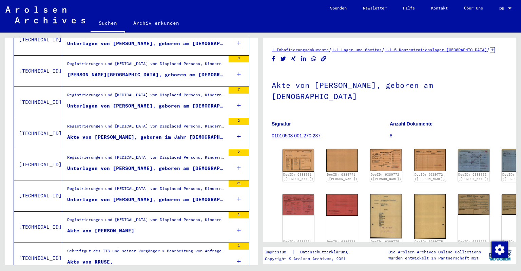
click at [139, 217] on div "Registrierungen und [MEDICAL_DATA] von Displaced Persons, Kindern und Vermisste…" at bounding box center [146, 221] width 158 height 9
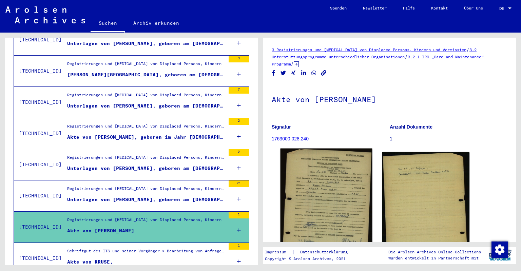
click at [352, 171] on img at bounding box center [326, 219] width 92 height 142
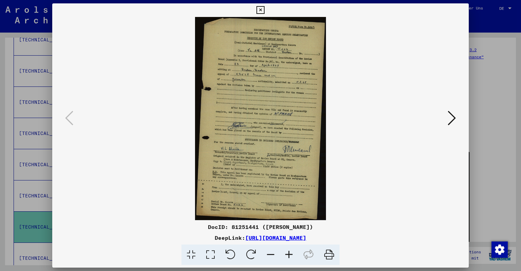
click at [264, 9] on icon at bounding box center [260, 10] width 8 height 8
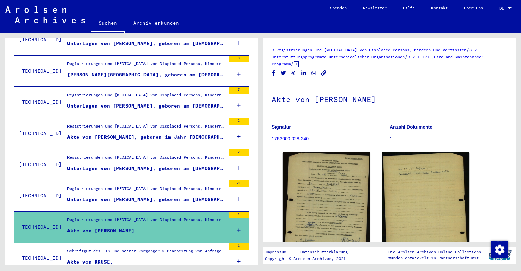
click at [146, 165] on div "Unterlagen von [PERSON_NAME], geboren am [DEMOGRAPHIC_DATA], geboren in [PERSON…" at bounding box center [146, 168] width 158 height 7
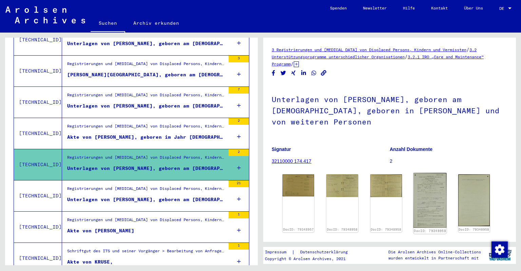
click at [433, 182] on img at bounding box center [429, 200] width 33 height 55
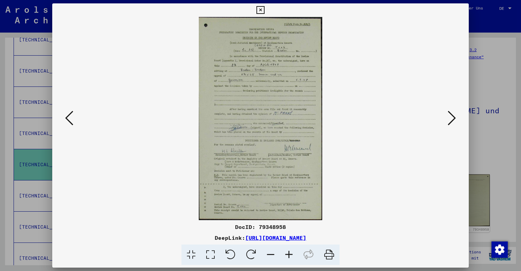
click at [264, 9] on icon at bounding box center [260, 10] width 8 height 8
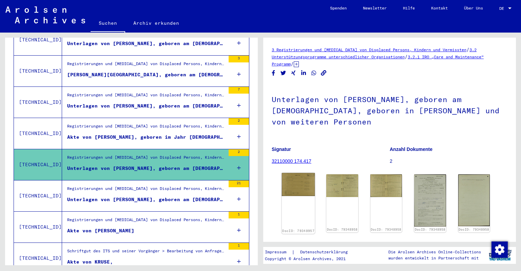
click at [298, 185] on img at bounding box center [298, 184] width 33 height 23
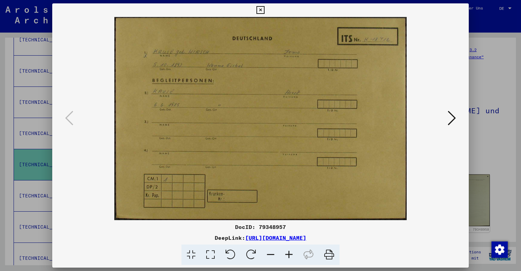
click at [264, 9] on icon at bounding box center [260, 10] width 8 height 8
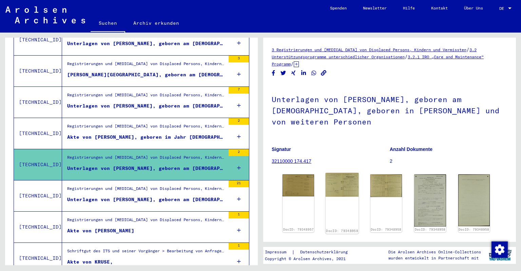
click at [352, 174] on img at bounding box center [341, 185] width 33 height 24
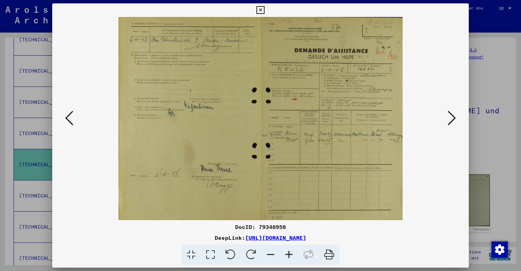
click at [264, 9] on icon at bounding box center [260, 10] width 8 height 8
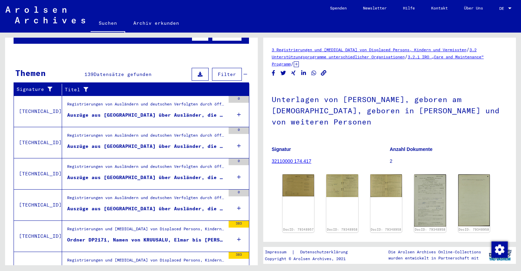
scroll to position [47, 0]
